Goal: Information Seeking & Learning: Learn about a topic

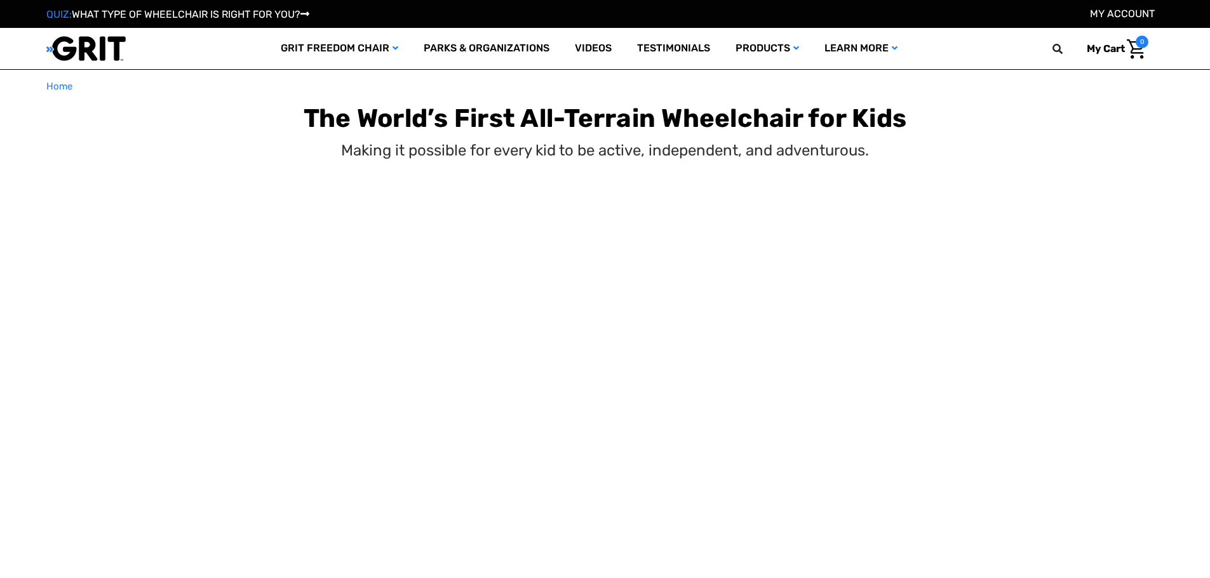
select select "US"
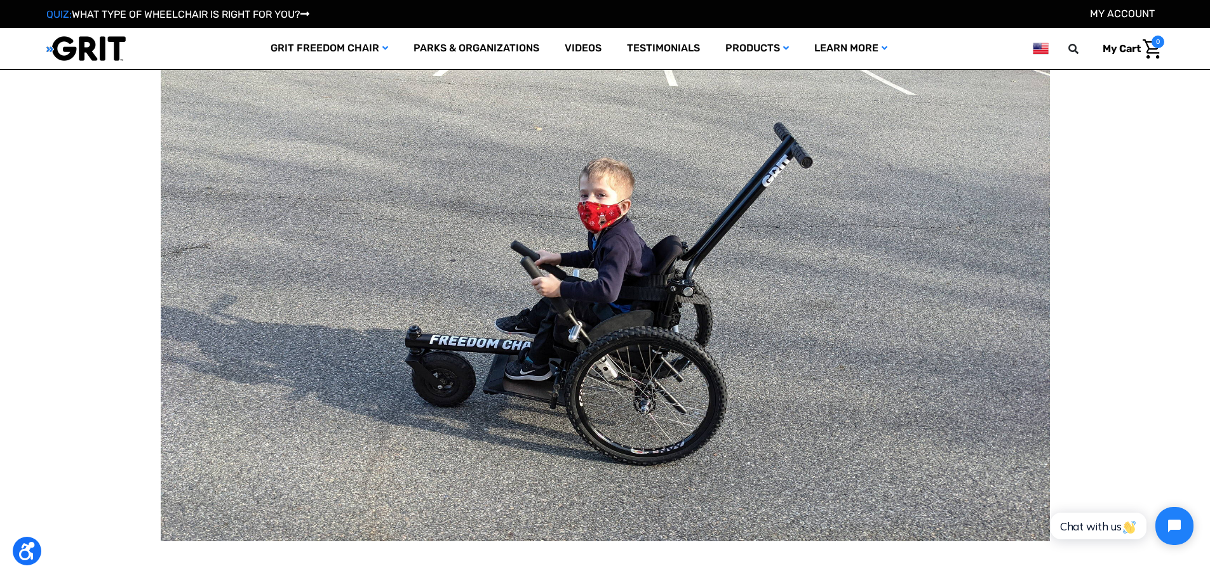
scroll to position [3175, 0]
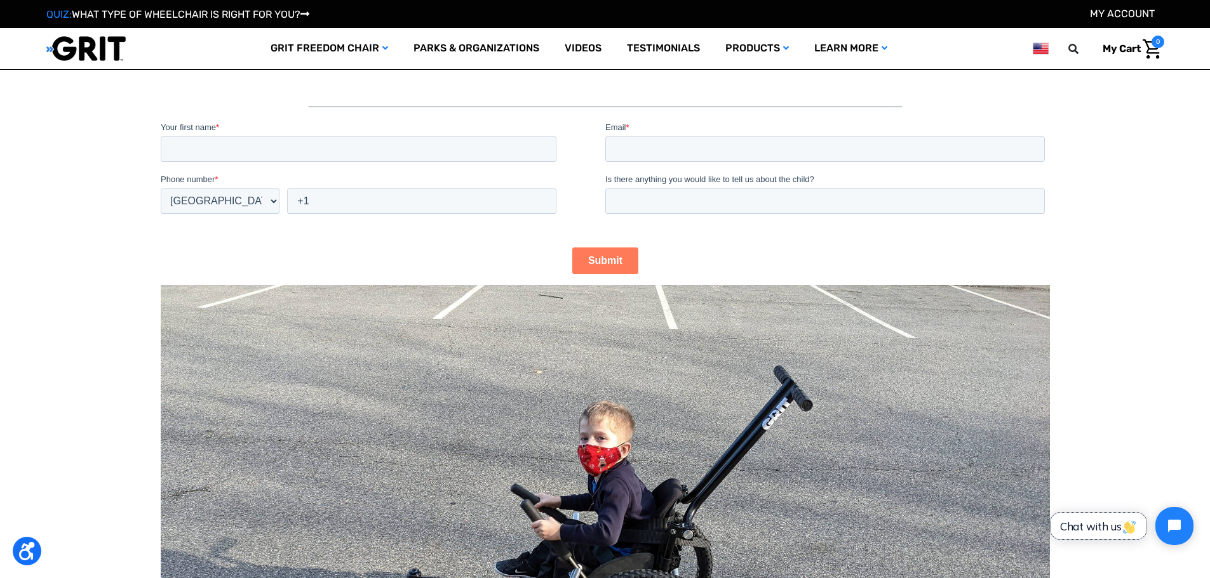
click at [1105, 526] on span "Chat with us" at bounding box center [1098, 526] width 77 height 13
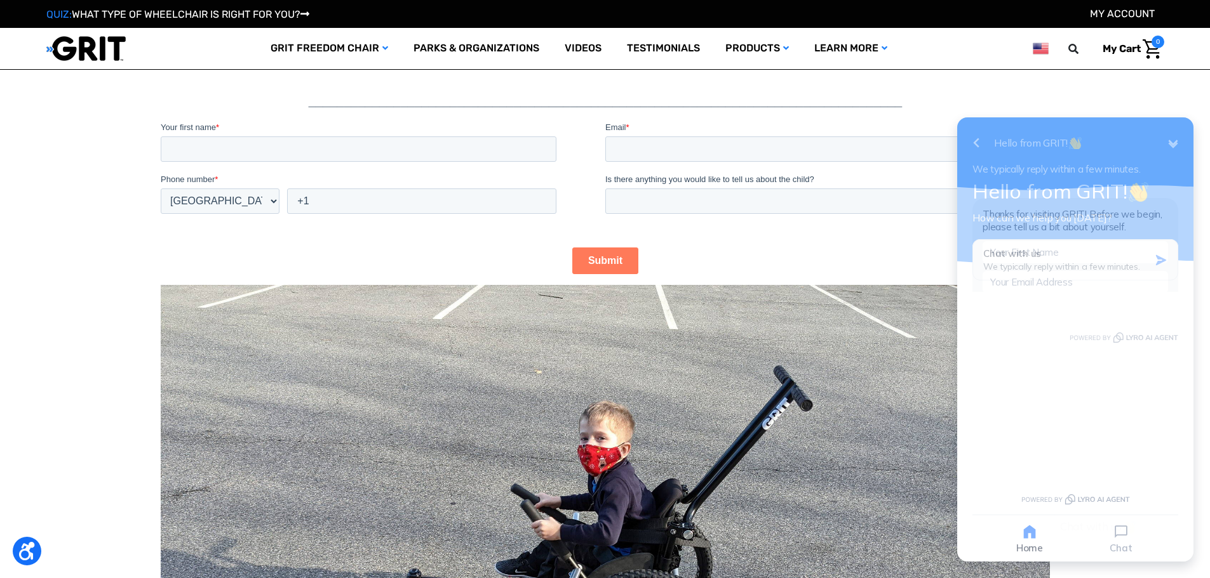
scroll to position [0, 0]
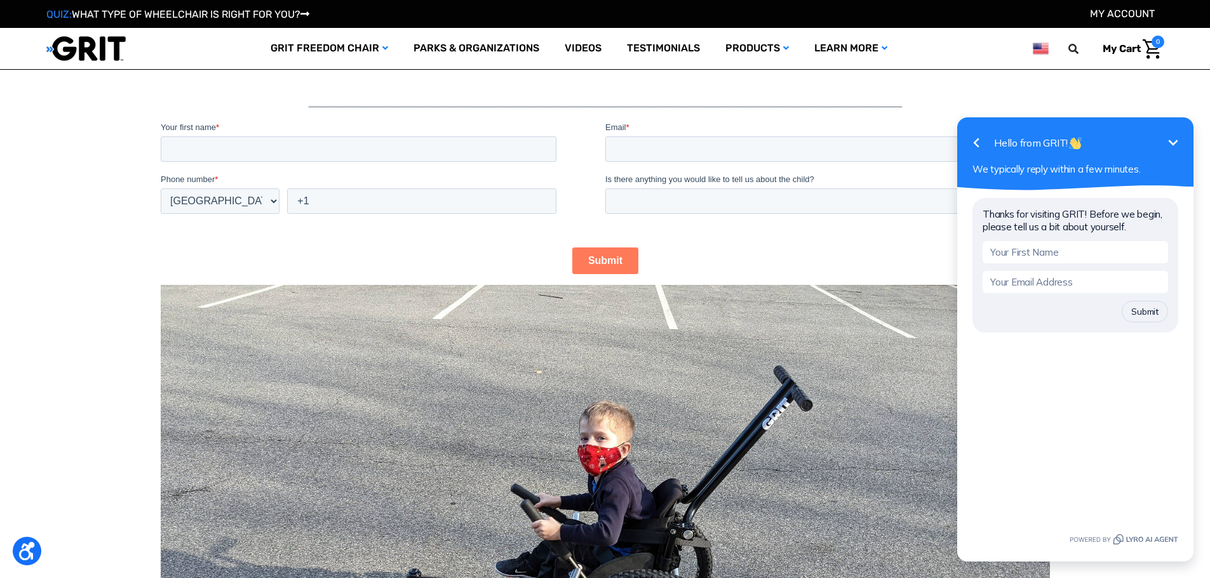
click at [1062, 253] on input "text" at bounding box center [1074, 252] width 185 height 22
type input "Kari Lawson"
type input "klawson@easton.k12.ma.us"
click at [1151, 312] on button "Submit" at bounding box center [1144, 312] width 46 height 22
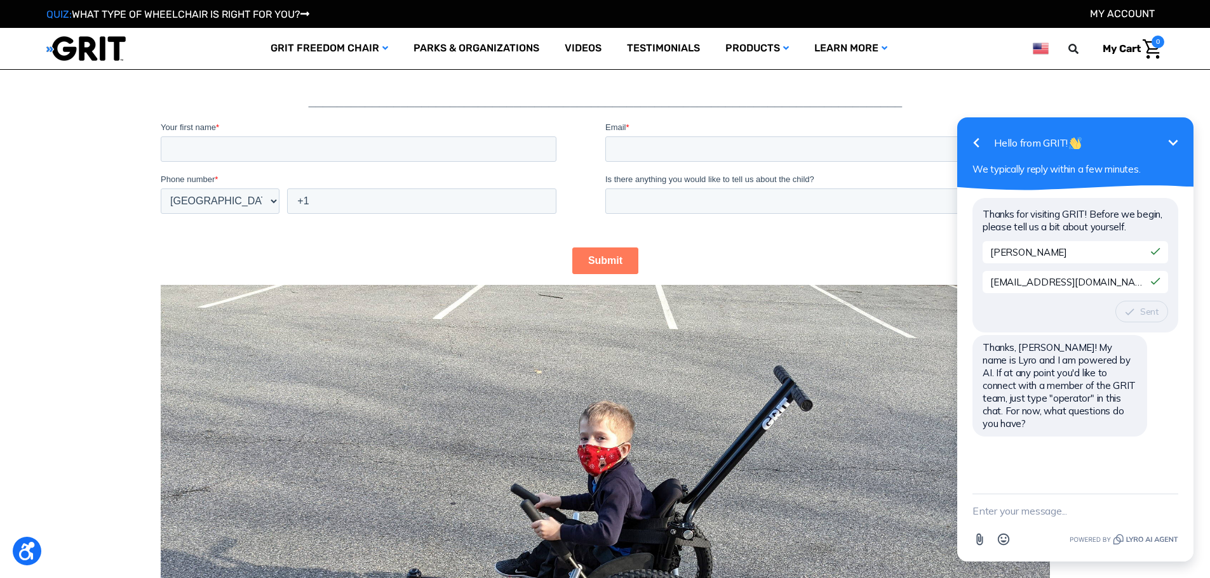
click at [1043, 514] on textarea "New message" at bounding box center [1075, 511] width 206 height 33
type textarea "rental"
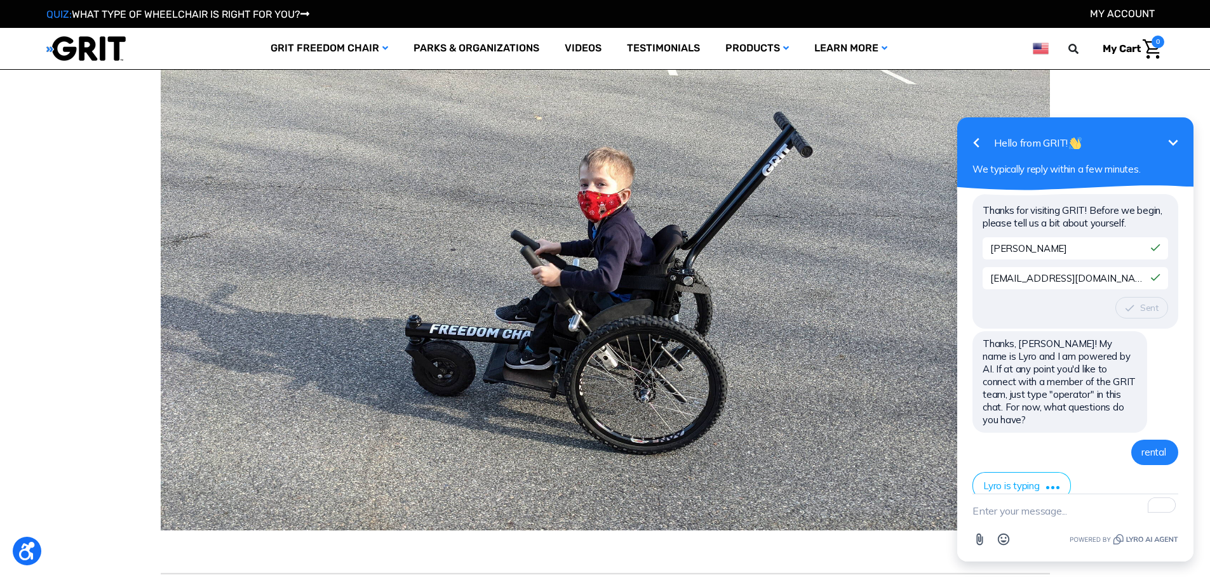
scroll to position [156, 0]
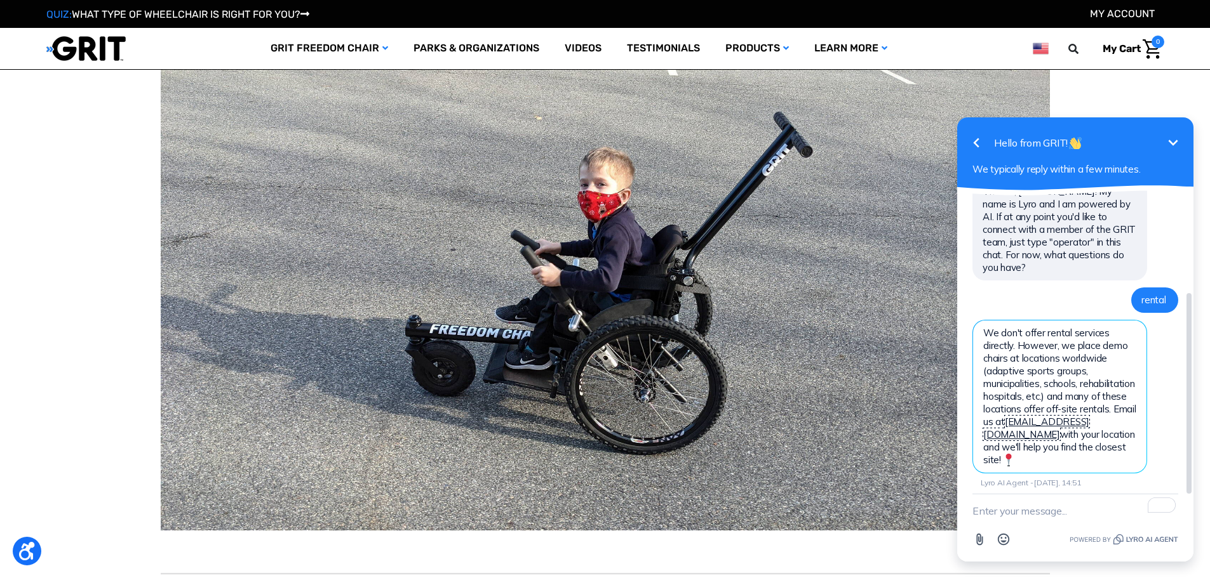
click at [1022, 419] on link "[EMAIL_ADDRESS][DOMAIN_NAME]" at bounding box center [1036, 428] width 106 height 25
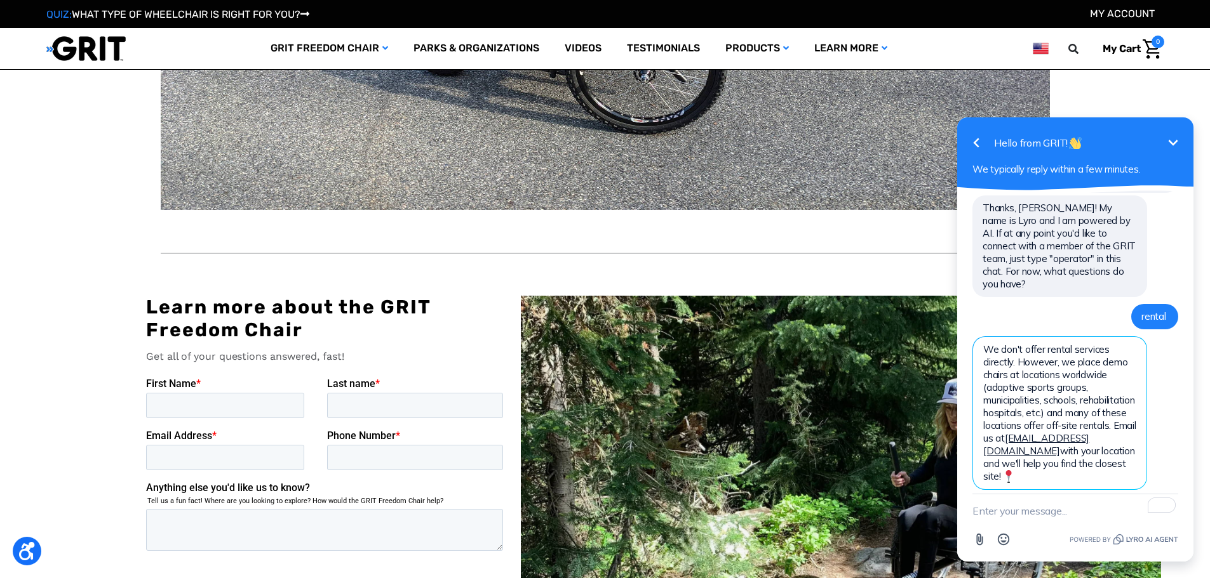
scroll to position [3746, 0]
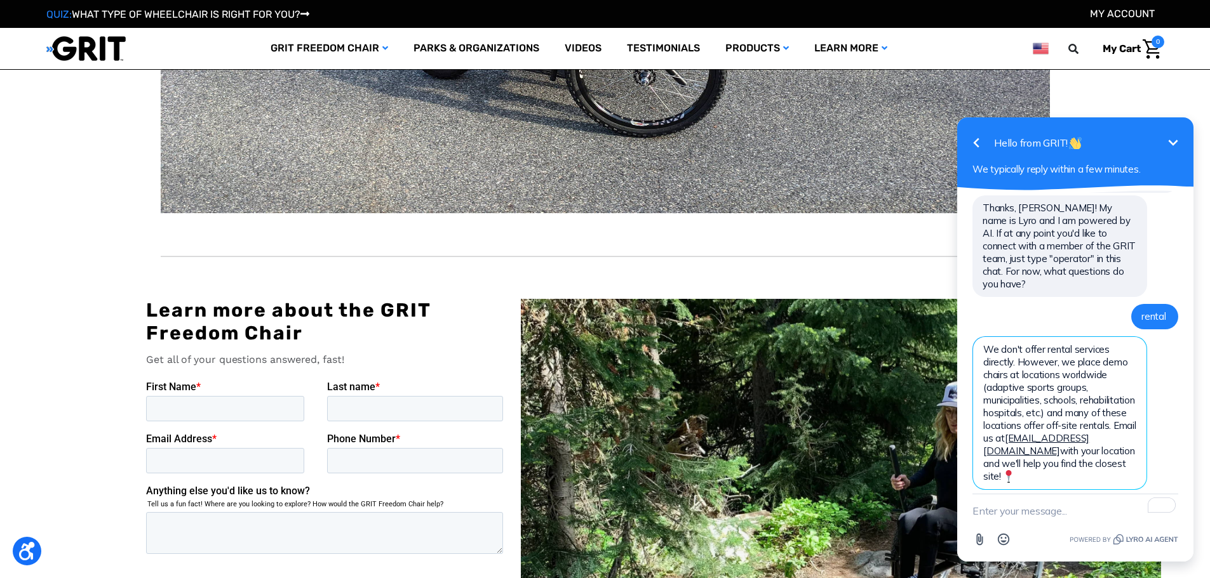
click at [1180, 138] on button "Minimize" at bounding box center [1172, 142] width 25 height 25
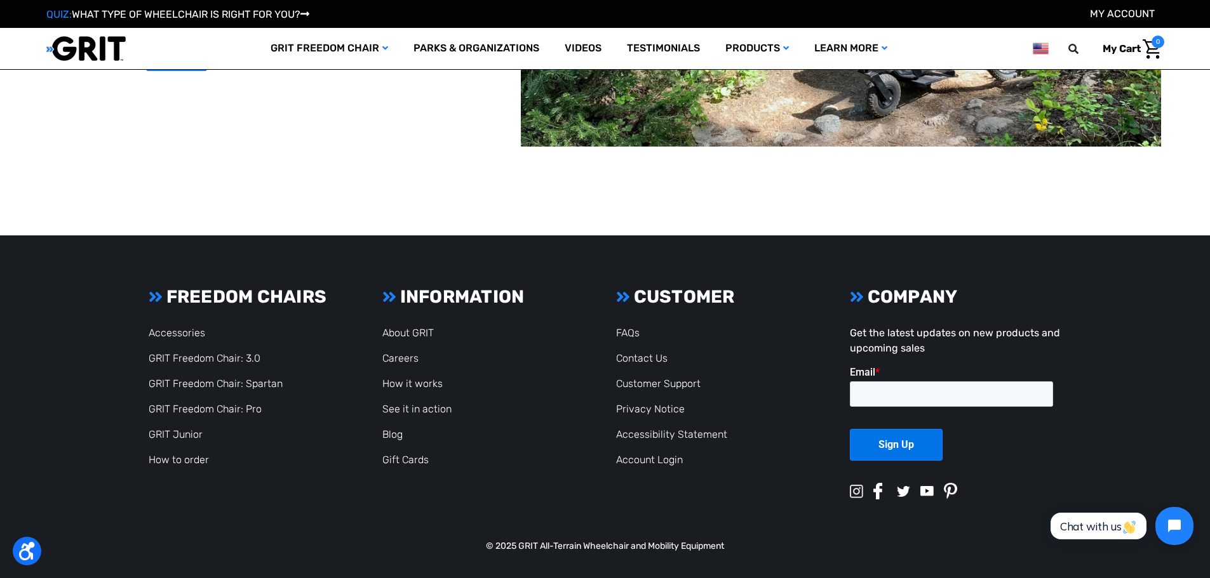
scroll to position [4345, 0]
click at [637, 334] on link "FAQs" at bounding box center [627, 333] width 23 height 12
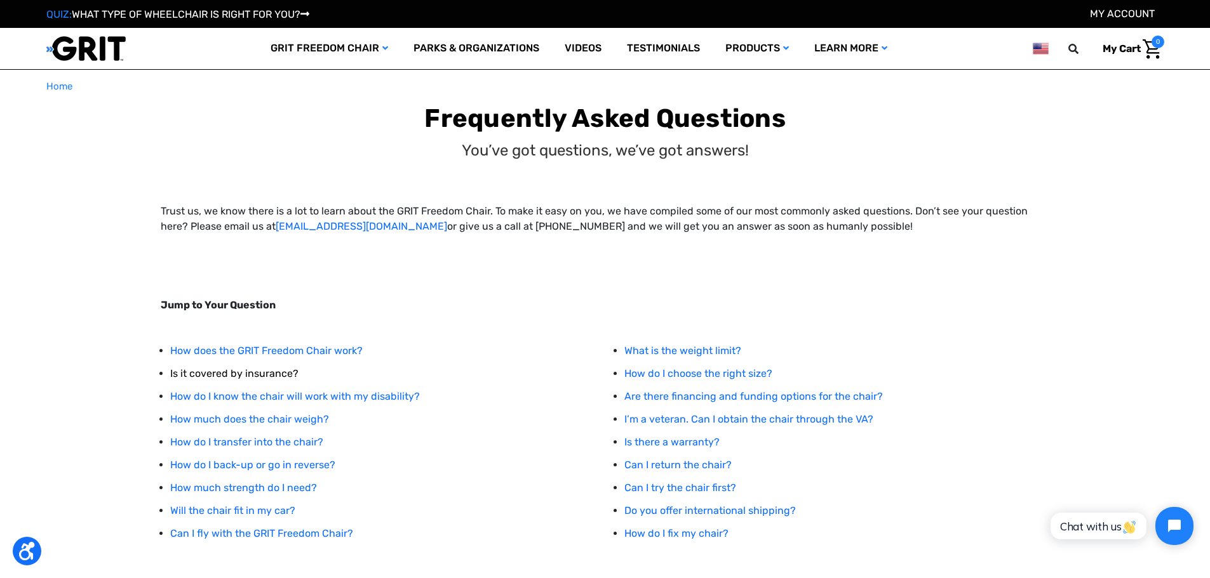
click at [288, 371] on link "Is it covered by insurance?" at bounding box center [234, 374] width 128 height 12
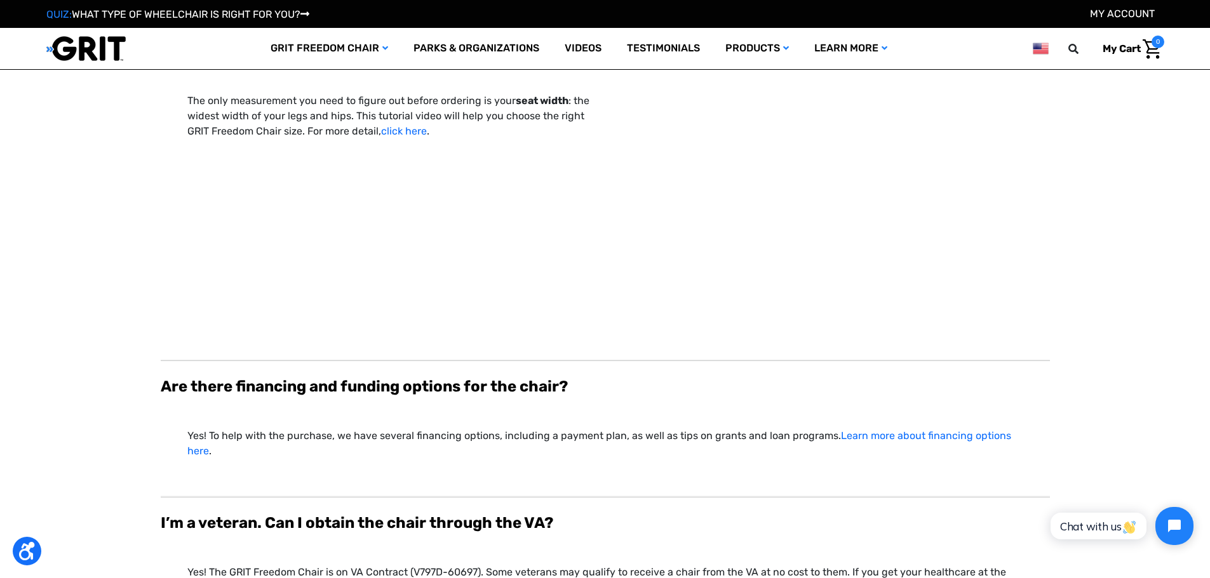
scroll to position [3700, 0]
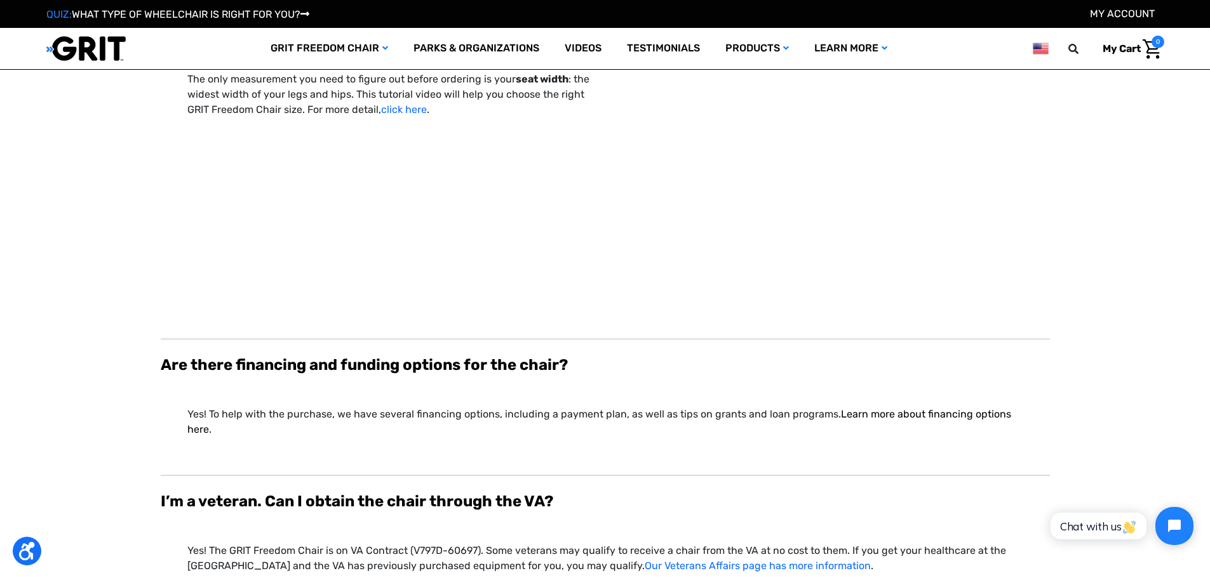
click at [884, 408] on link "Learn more about financing options here" at bounding box center [599, 421] width 824 height 27
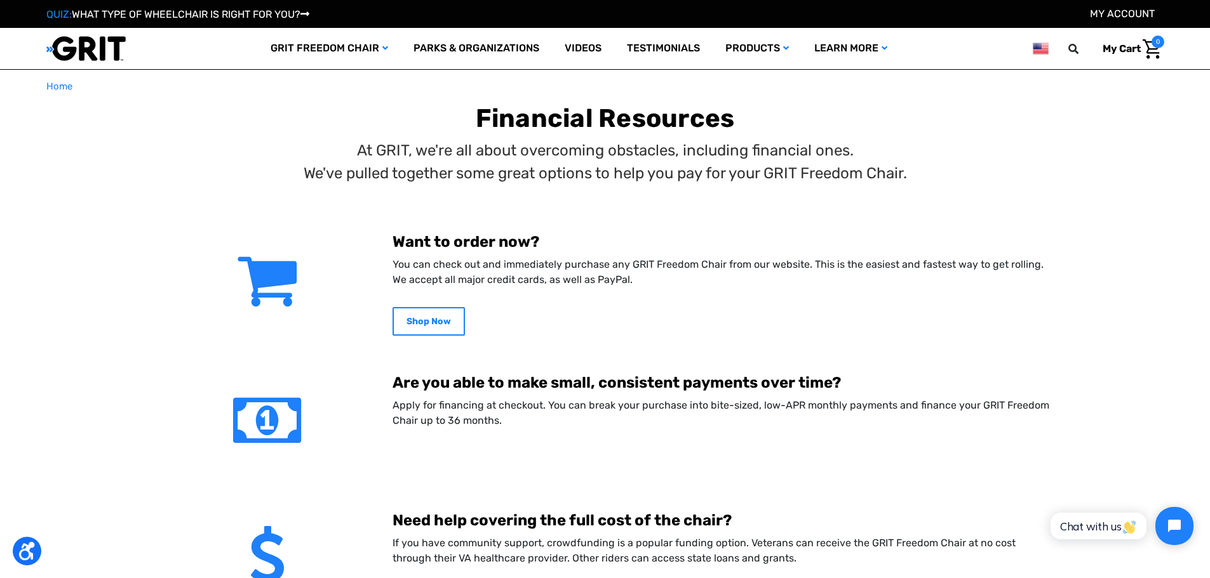
click at [446, 319] on b "Shop Now" at bounding box center [428, 321] width 44 height 11
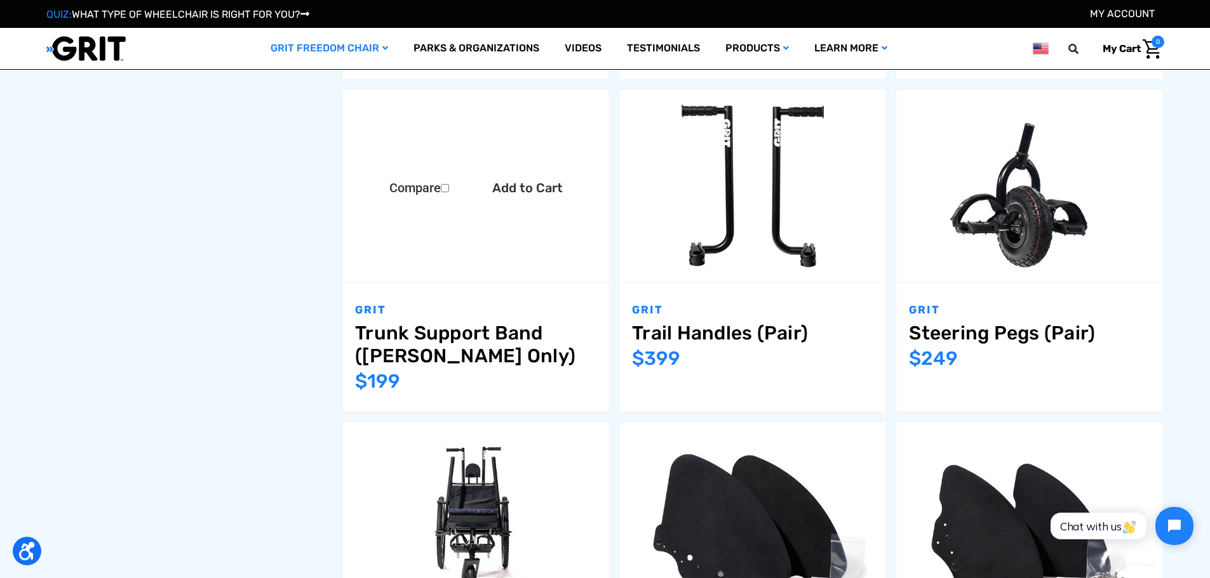
scroll to position [1206, 0]
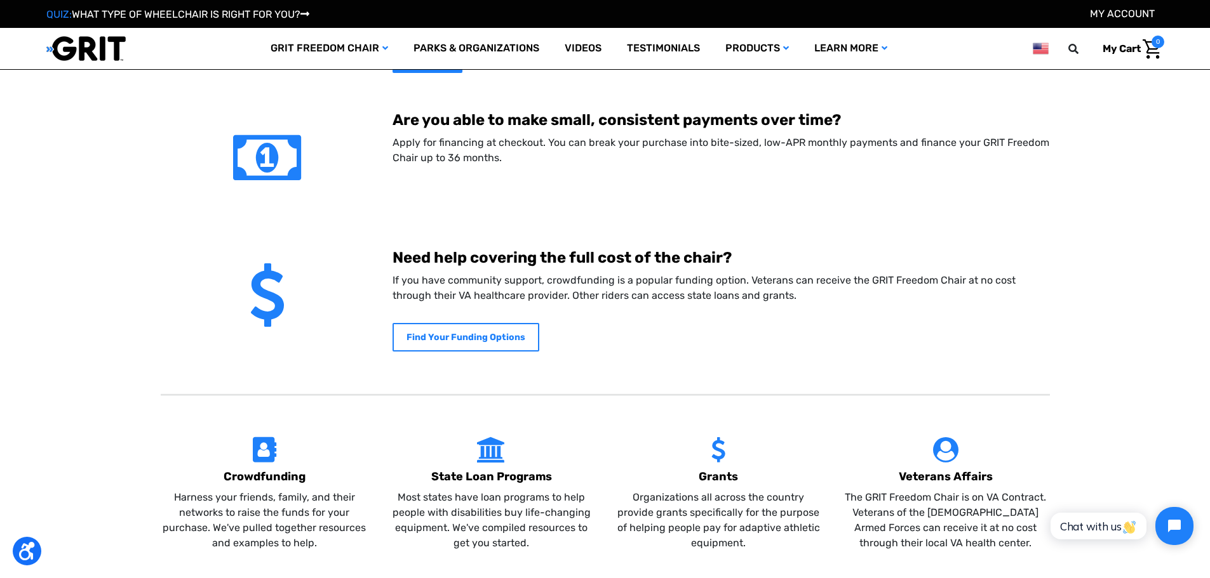
click at [504, 333] on b "Find Your Funding Options" at bounding box center [465, 337] width 119 height 11
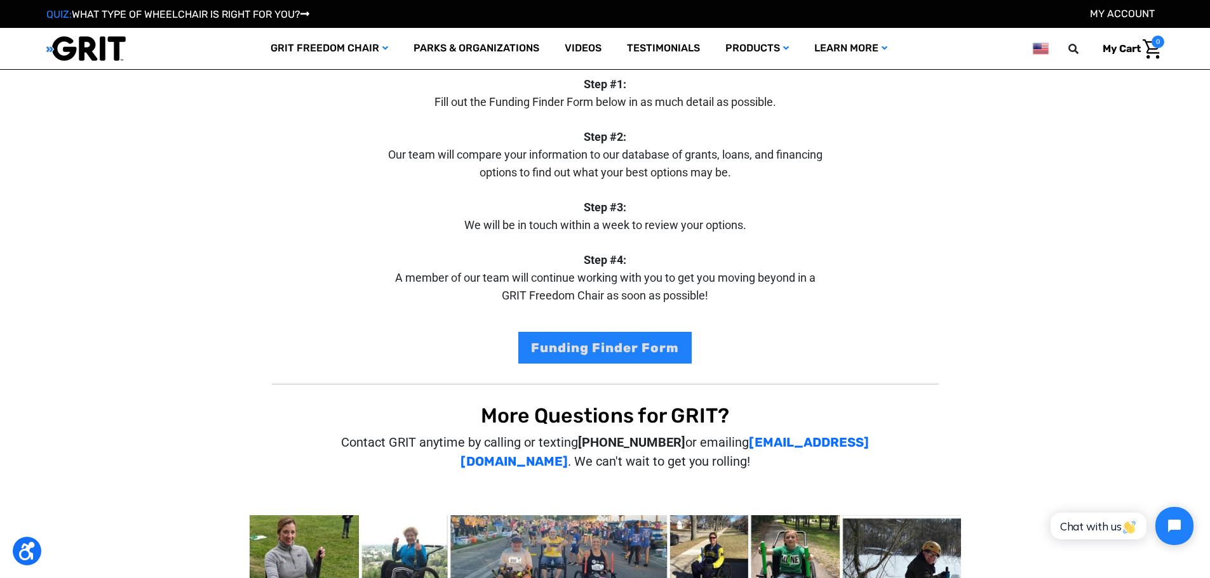
scroll to position [254, 0]
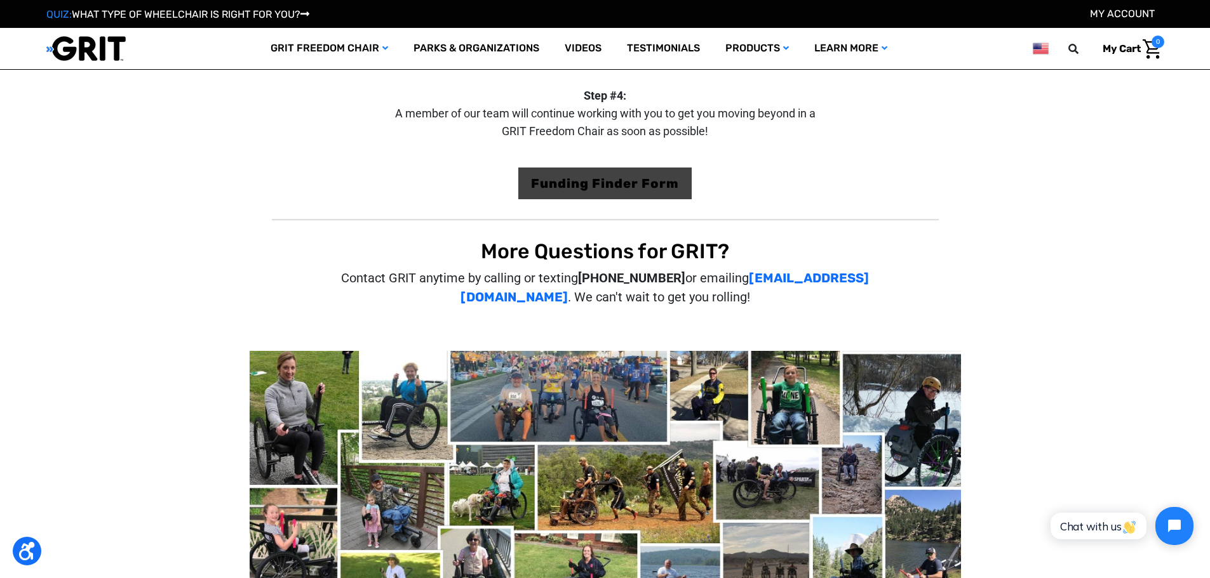
click at [612, 171] on link "Funding Finder Form" at bounding box center [604, 184] width 173 height 32
